Goal: Find specific page/section: Find specific page/section

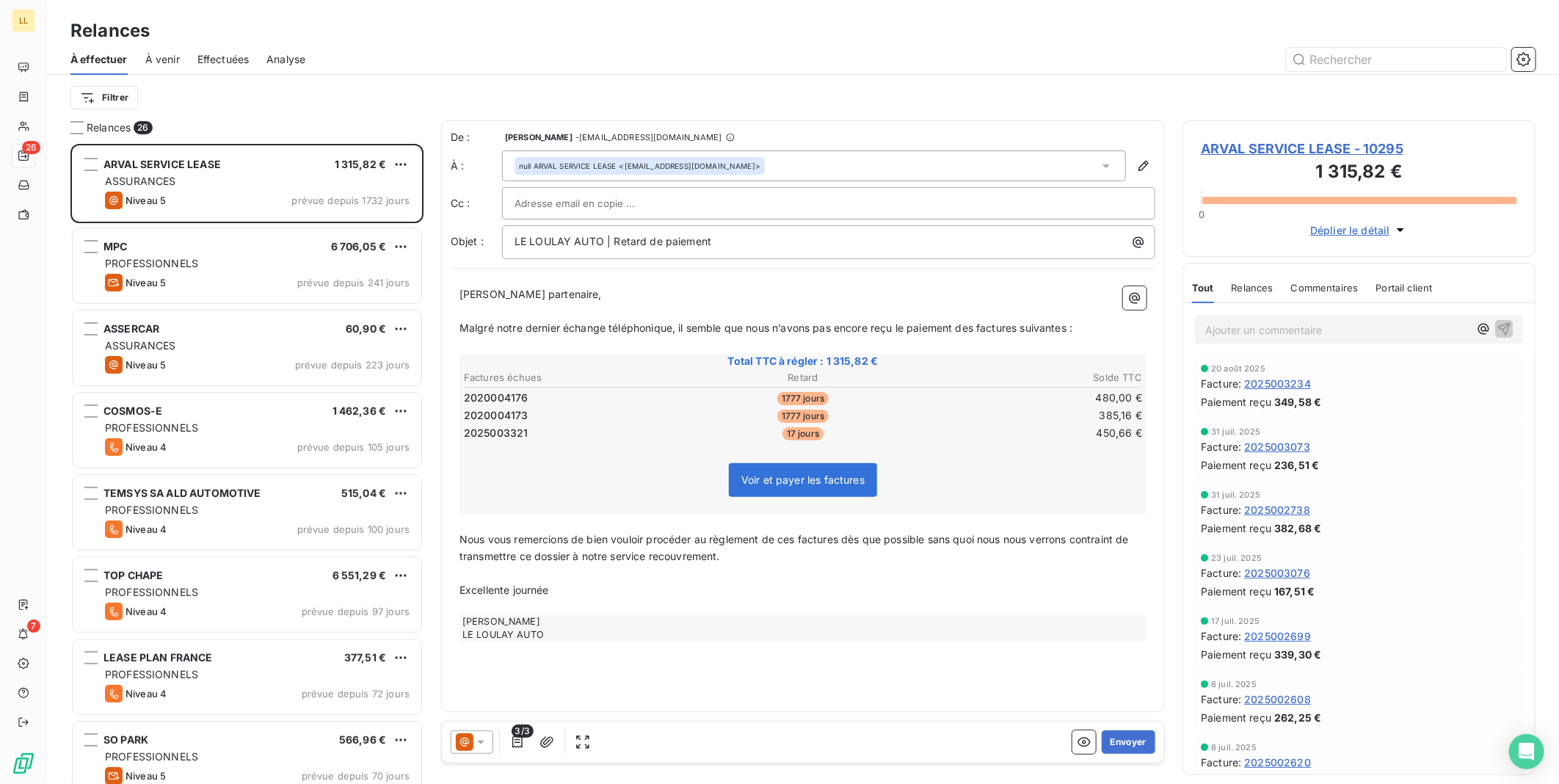
scroll to position [627, 341]
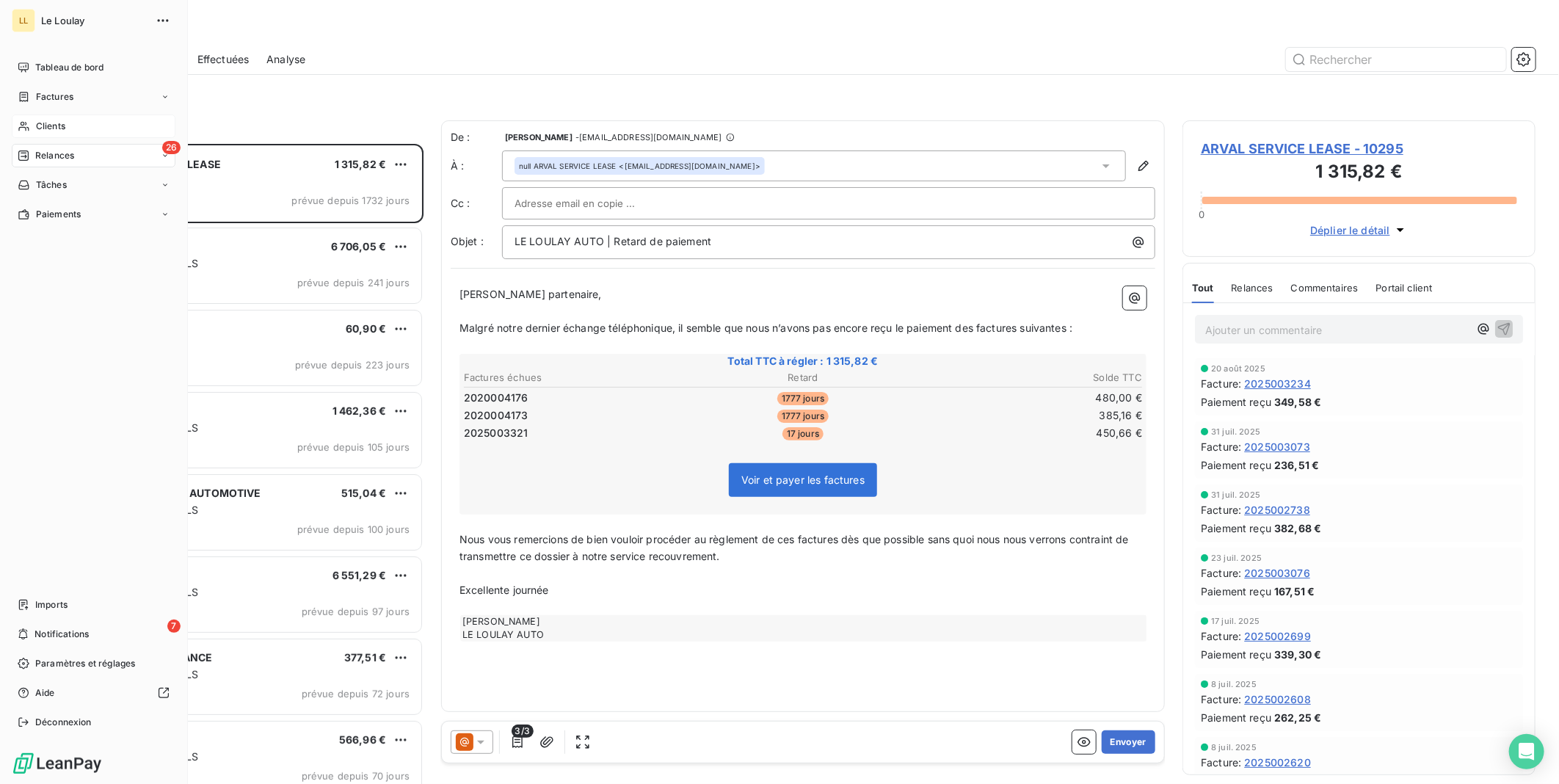
drag, startPoint x: 35, startPoint y: 129, endPoint x: 50, endPoint y: 128, distance: 15.0
click at [37, 128] on span "Clients" at bounding box center [50, 126] width 30 height 14
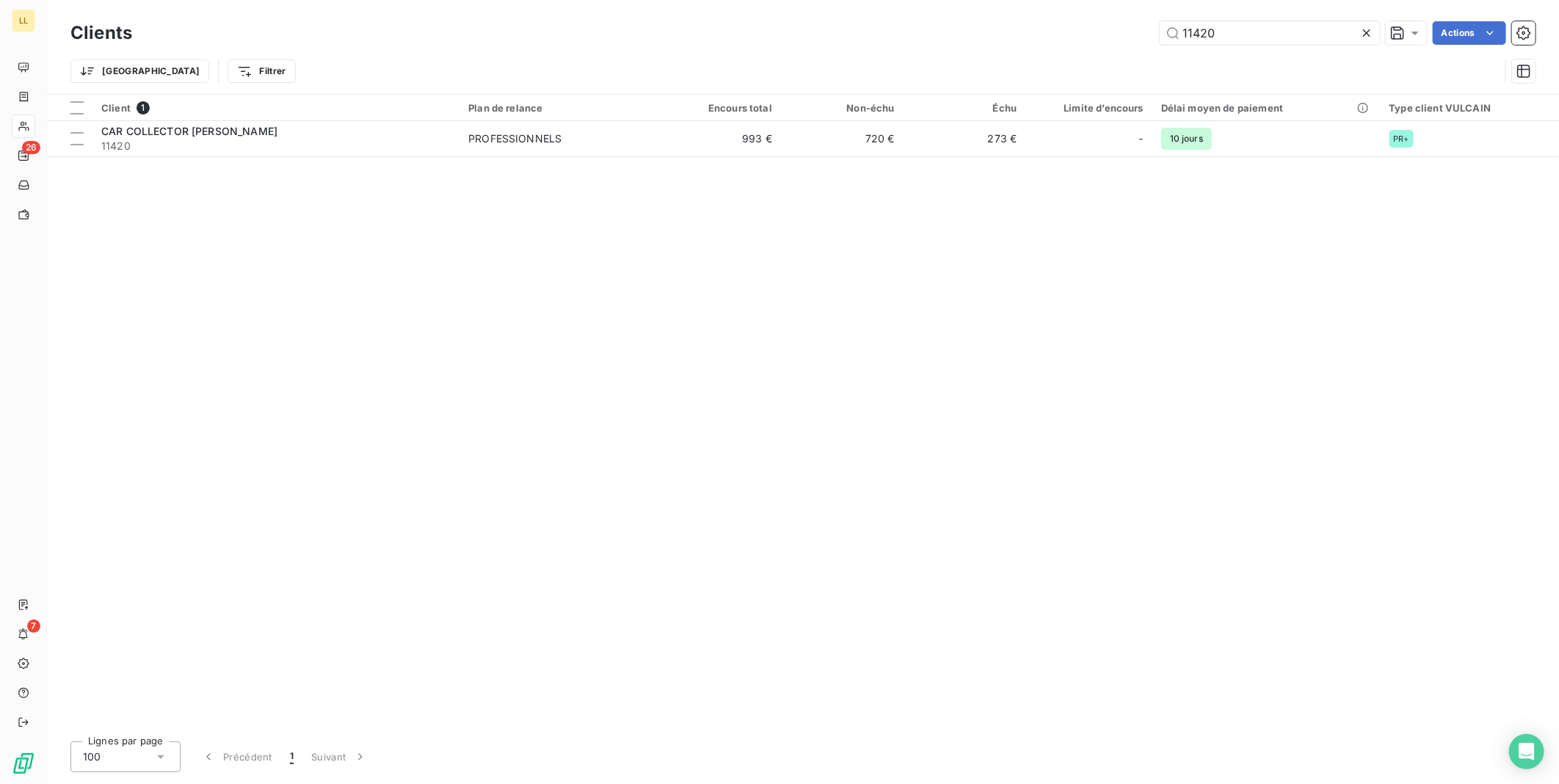
drag, startPoint x: 1233, startPoint y: 34, endPoint x: 1169, endPoint y: 46, distance: 65.1
click at [1173, 46] on div "Clients 11420 Actions" at bounding box center [803, 33] width 1465 height 31
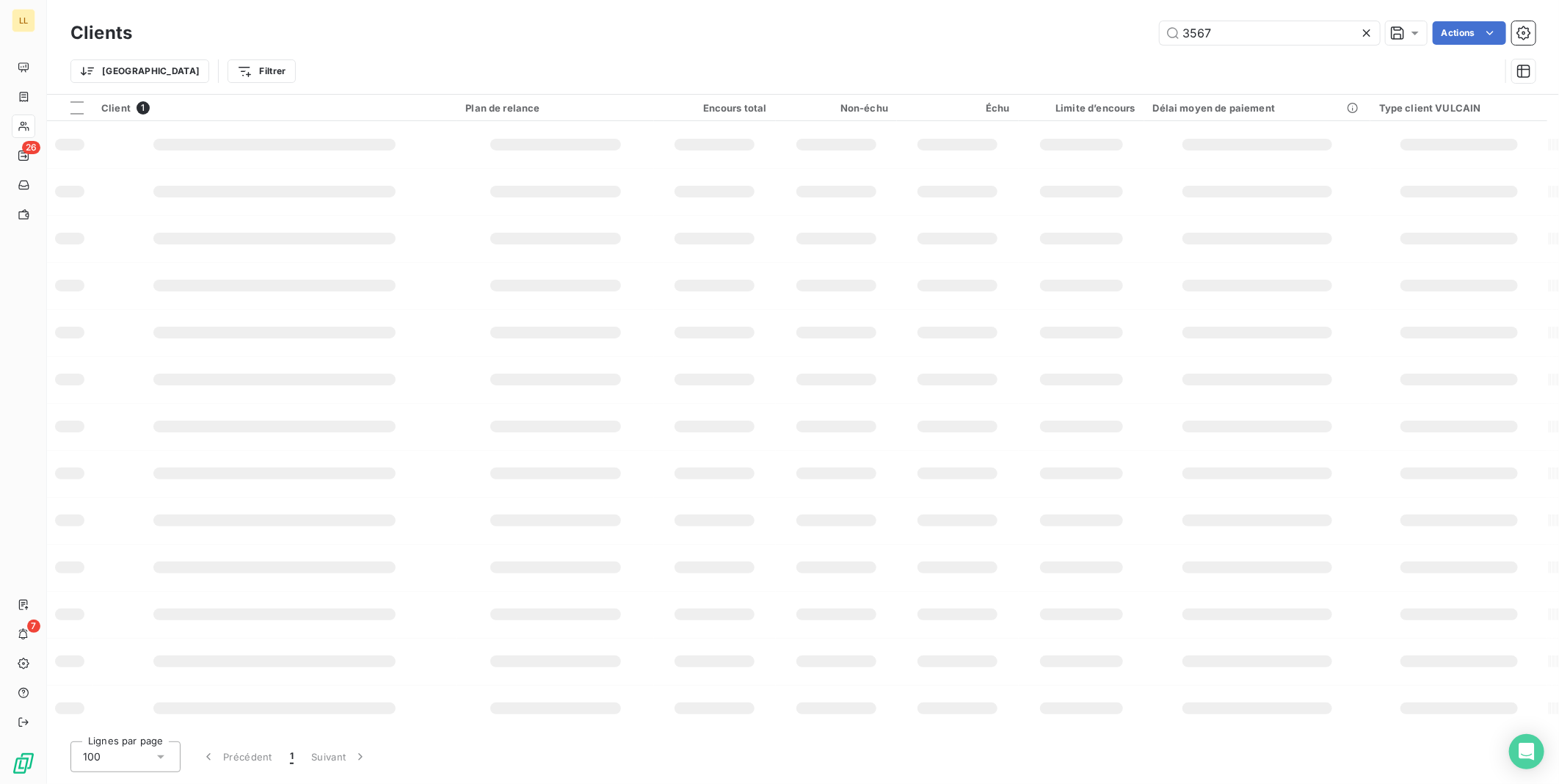
type input "3567"
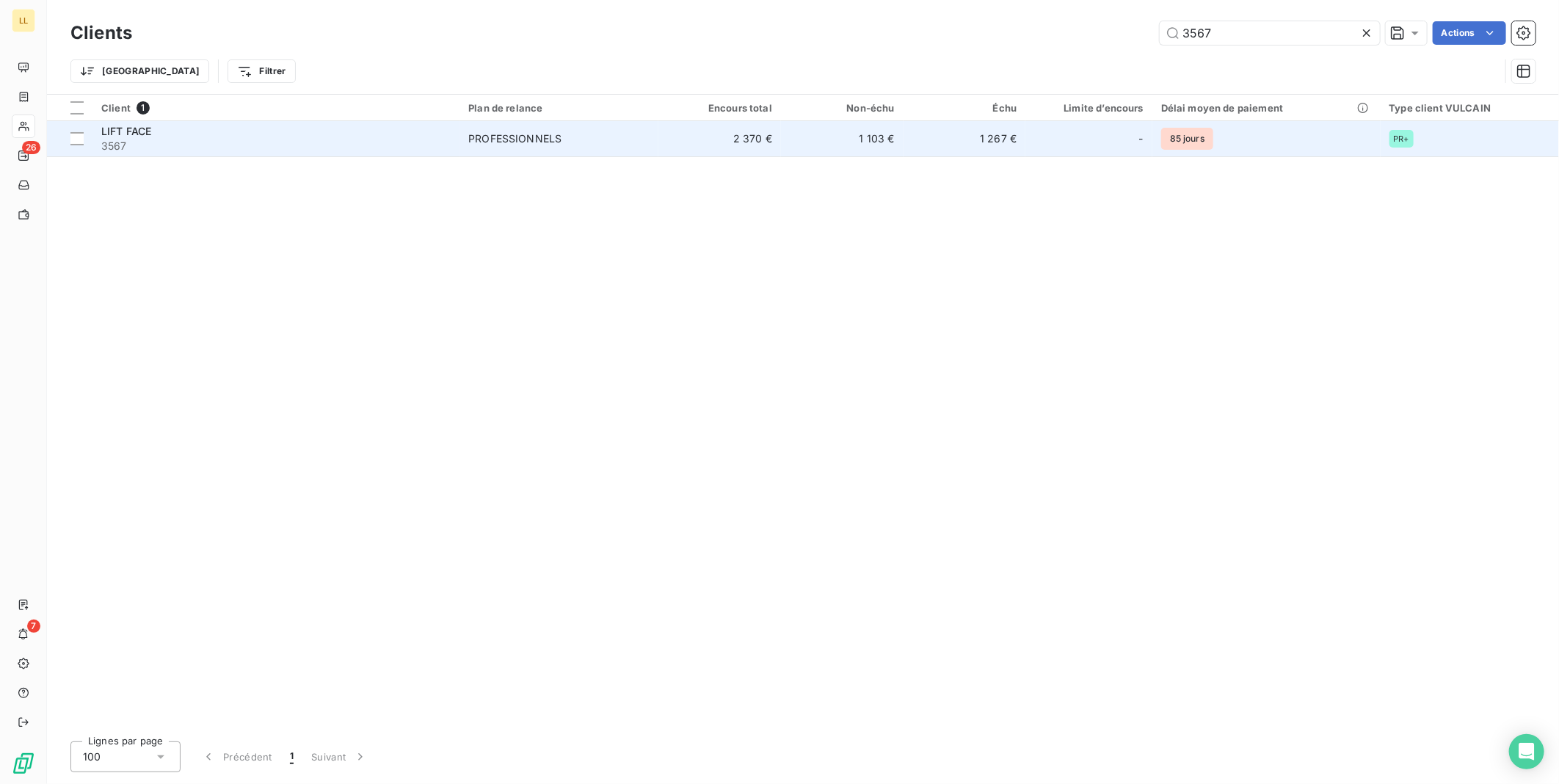
click at [109, 134] on span "LIFT FACE" at bounding box center [126, 131] width 50 height 13
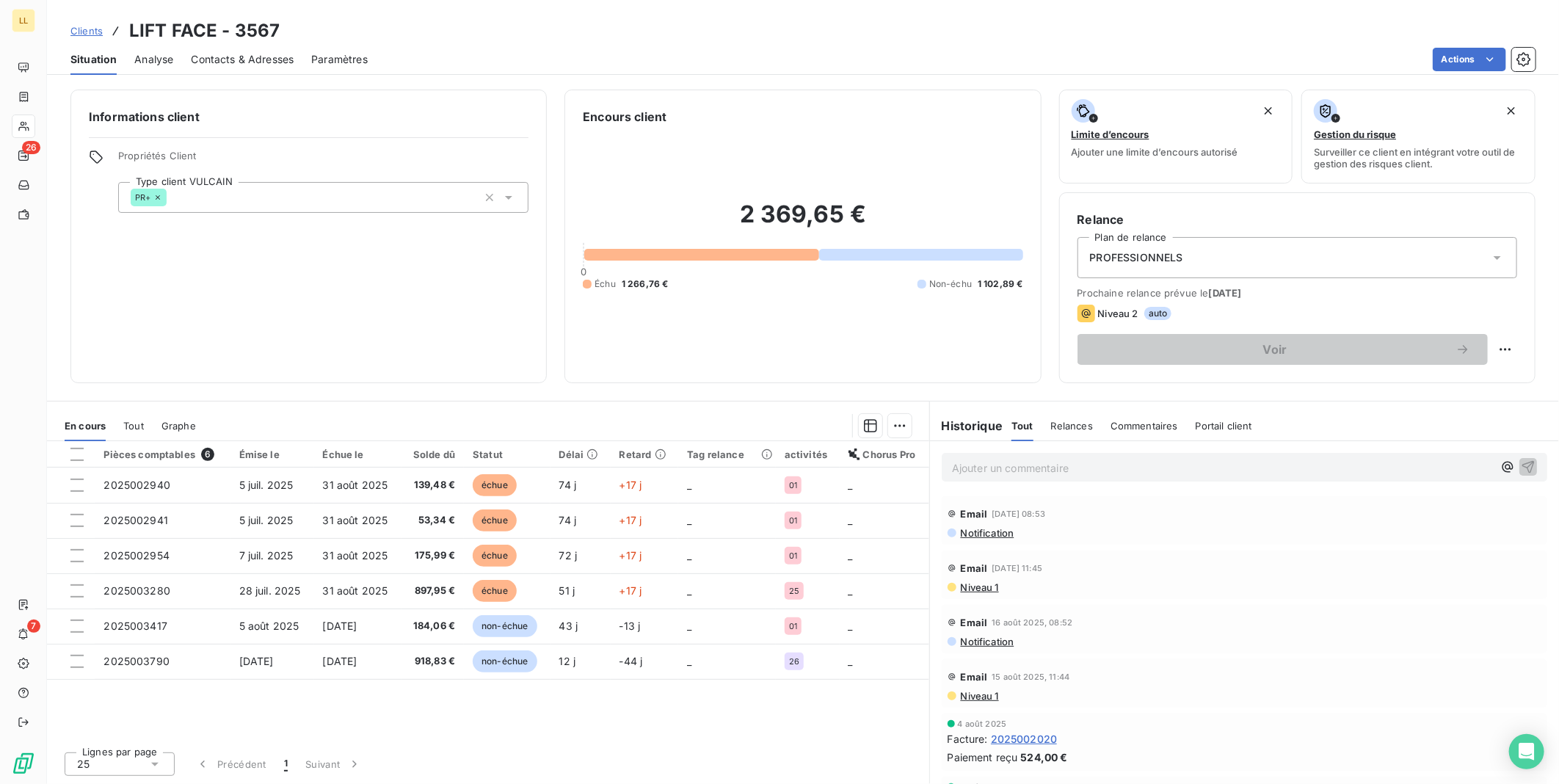
click at [998, 532] on span "Notification" at bounding box center [987, 533] width 55 height 12
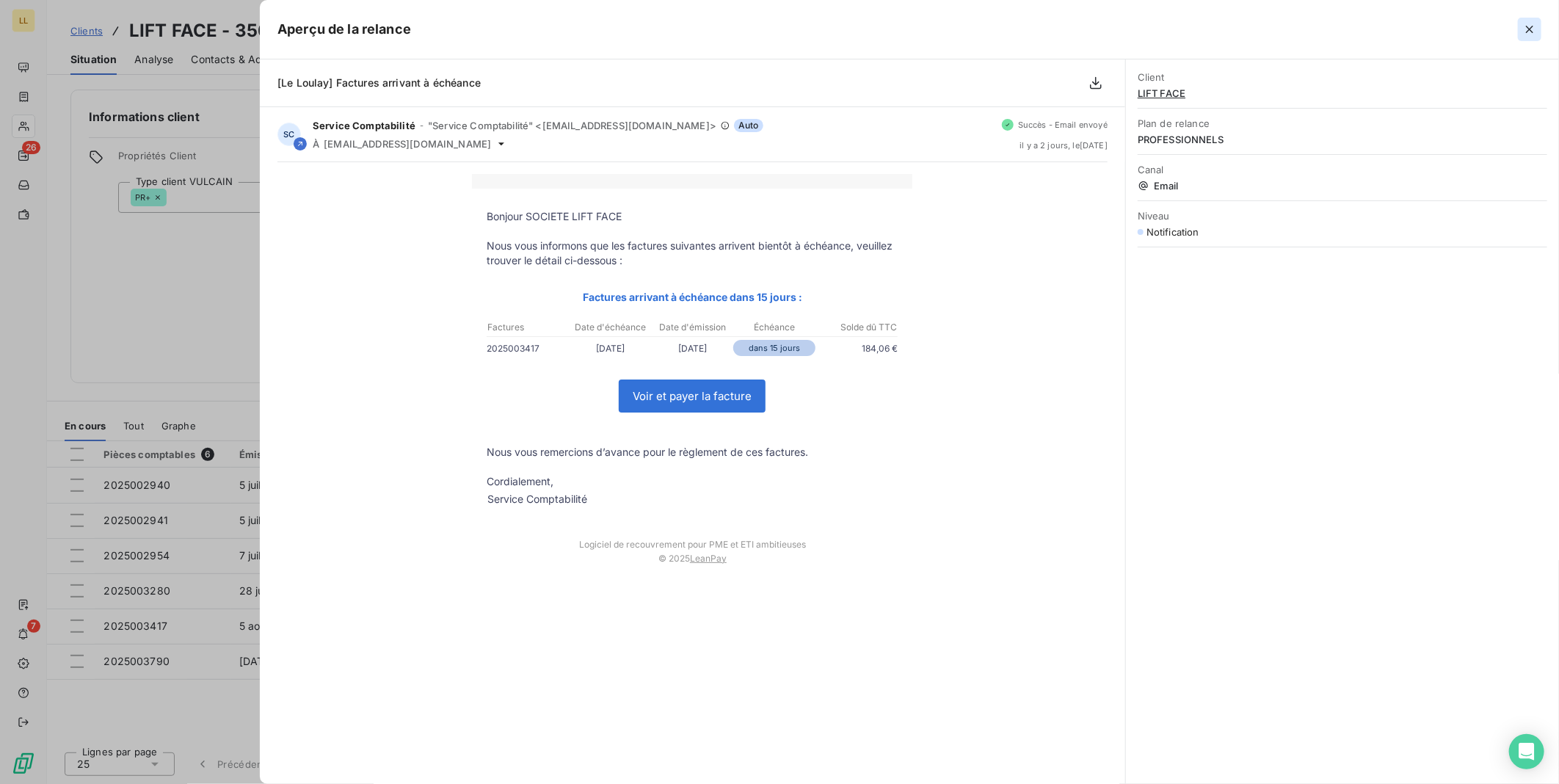
click at [1531, 27] on icon "button" at bounding box center [1529, 29] width 7 height 7
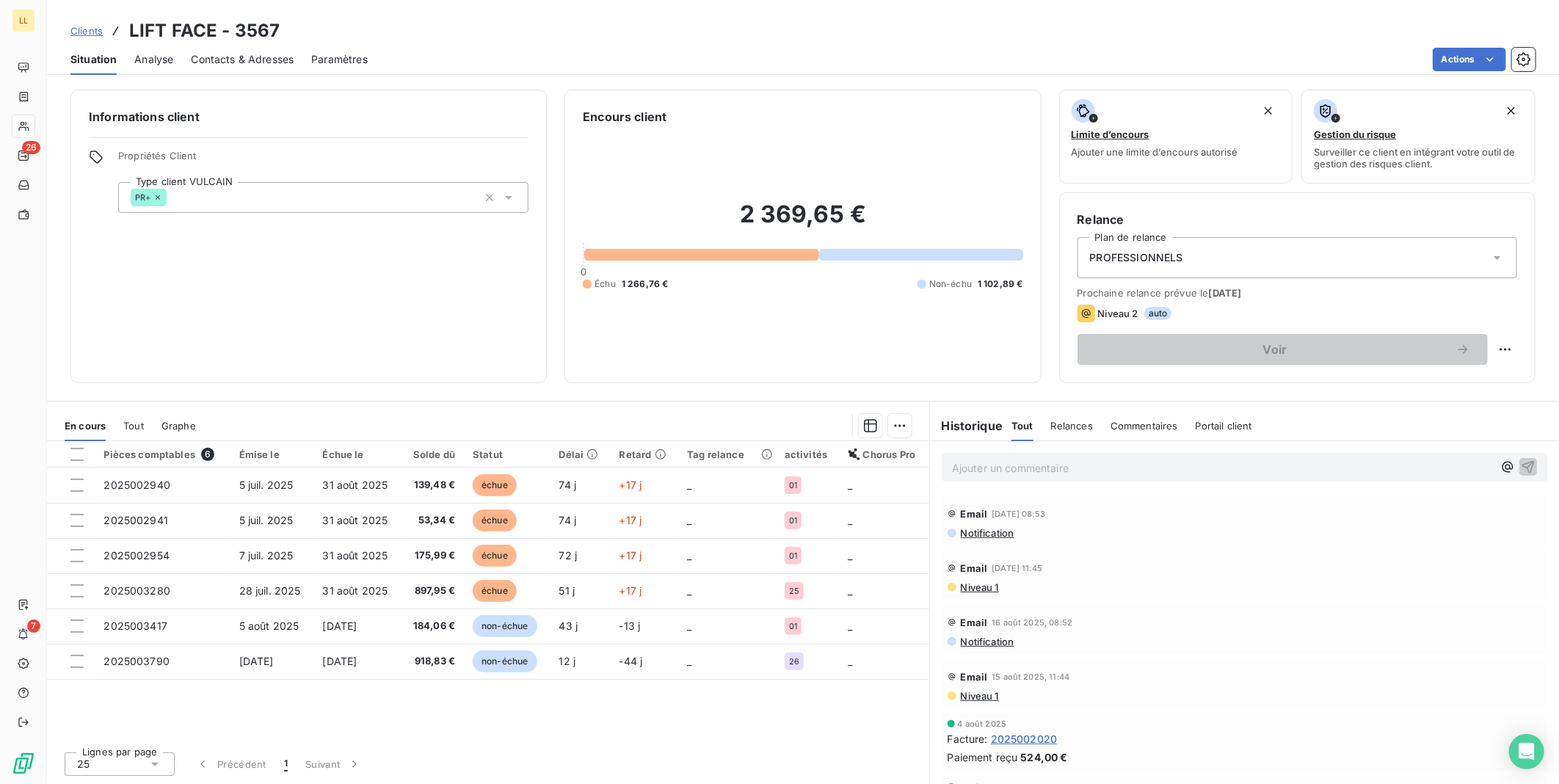
click at [980, 586] on span "Niveau 1" at bounding box center [980, 586] width 40 height 12
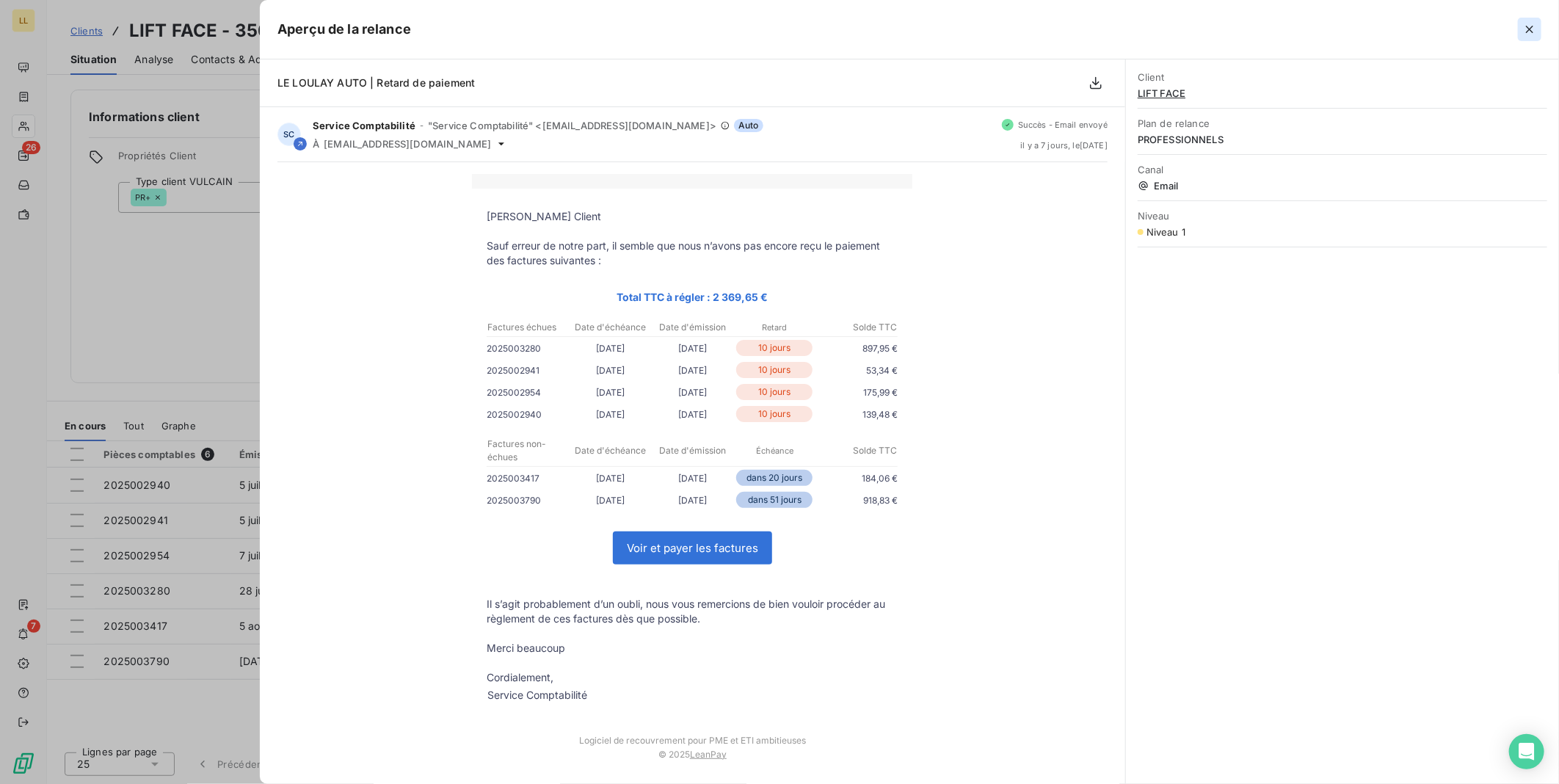
click at [1527, 27] on icon "button" at bounding box center [1529, 30] width 14 height 14
